Goal: Transaction & Acquisition: Purchase product/service

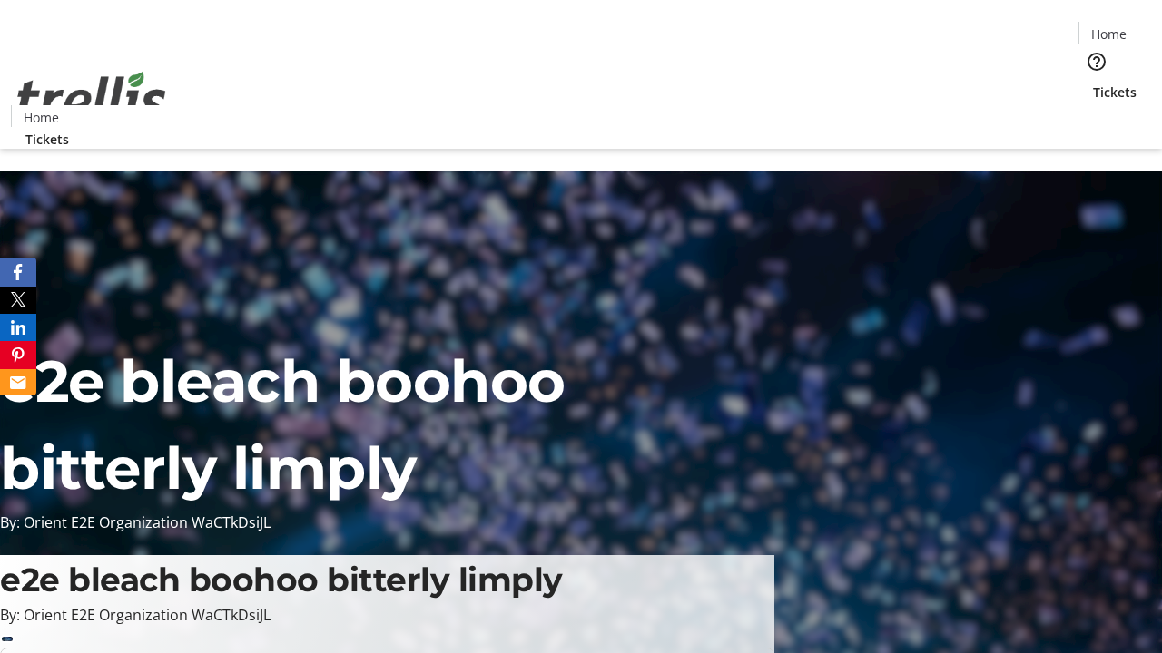
click at [1093, 83] on span "Tickets" at bounding box center [1115, 92] width 44 height 19
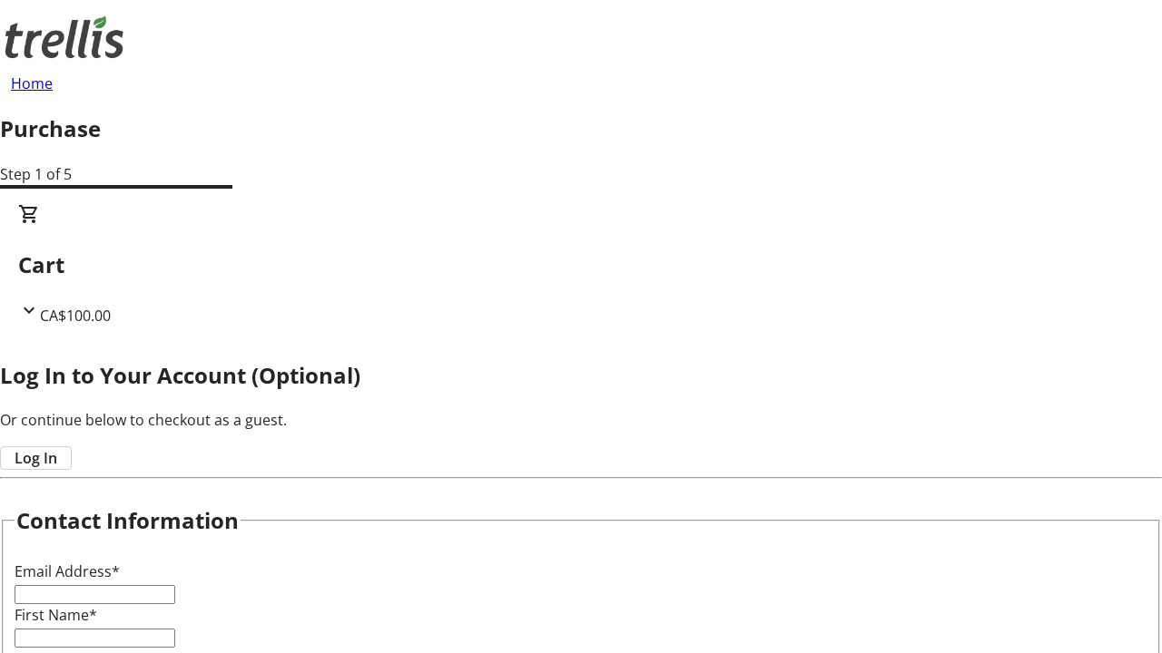
type input "FREE"
type input "[PERSON_NAME][EMAIL_ADDRESS][DOMAIN_NAME]"
type input "[PERSON_NAME]"
